Goal: Task Accomplishment & Management: Use online tool/utility

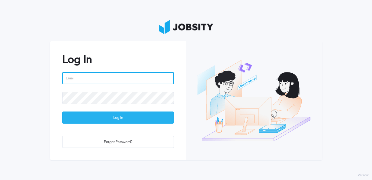
type input "[PERSON_NAME][EMAIL_ADDRESS][PERSON_NAME][DOMAIN_NAME]"
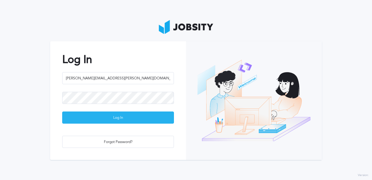
click at [109, 123] on div "Log In" at bounding box center [118, 118] width 111 height 12
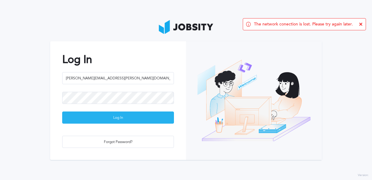
click at [110, 118] on div "Log In" at bounding box center [118, 118] width 111 height 12
click at [112, 115] on div "Log In" at bounding box center [118, 118] width 111 height 12
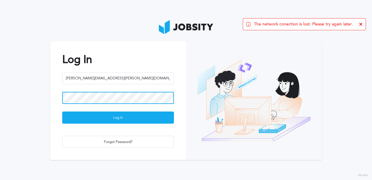
click at [0, 107] on html "The network conection is lost. Please try again later. Log In [EMAIL_ADDRESS][P…" at bounding box center [186, 90] width 372 height 180
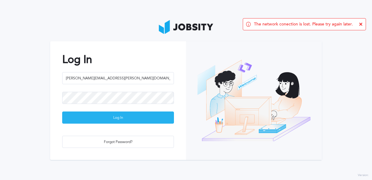
click at [67, 120] on div "Log In" at bounding box center [118, 118] width 111 height 12
click at [67, 120] on div "Loading ..." at bounding box center [118, 118] width 111 height 12
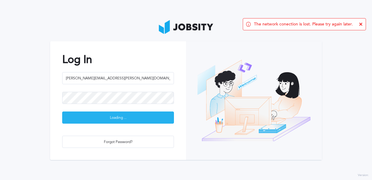
click at [67, 120] on div "Loading ..." at bounding box center [118, 118] width 111 height 12
click at [67, 120] on div "Log In" at bounding box center [118, 118] width 111 height 12
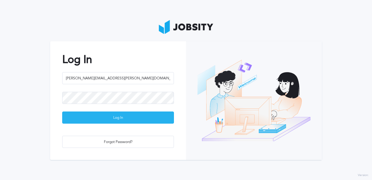
click at [96, 122] on div "Log In" at bounding box center [118, 118] width 111 height 12
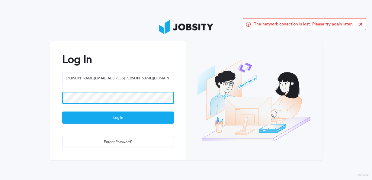
click at [0, 110] on html "The network conection is lost. Please try again later. Log In [EMAIL_ADDRESS][P…" at bounding box center [186, 90] width 372 height 180
click at [62, 111] on button "Log In" at bounding box center [118, 117] width 112 height 12
click at [135, 157] on div "Log In katerin.rodriguez@jobsity.com Log In Forgot Password?" at bounding box center [118, 100] width 136 height 118
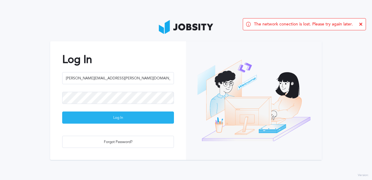
click at [137, 118] on div "Log In" at bounding box center [118, 118] width 111 height 12
click at [87, 113] on div "Log In" at bounding box center [118, 118] width 111 height 12
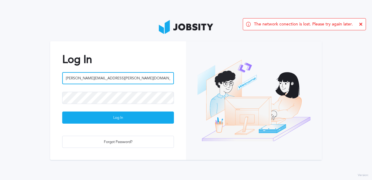
drag, startPoint x: 92, startPoint y: 77, endPoint x: 8, endPoint y: 76, distance: 84.1
click at [8, 76] on section "Log In katerin.rodriguez@jobsity.com Log In Forgot Password?" at bounding box center [186, 90] width 372 height 180
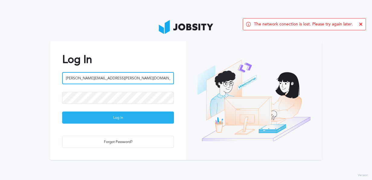
type input "joshua.platero@jobsity.com"
click at [103, 116] on div "Log In" at bounding box center [118, 118] width 111 height 12
